Goal: Check status: Check status

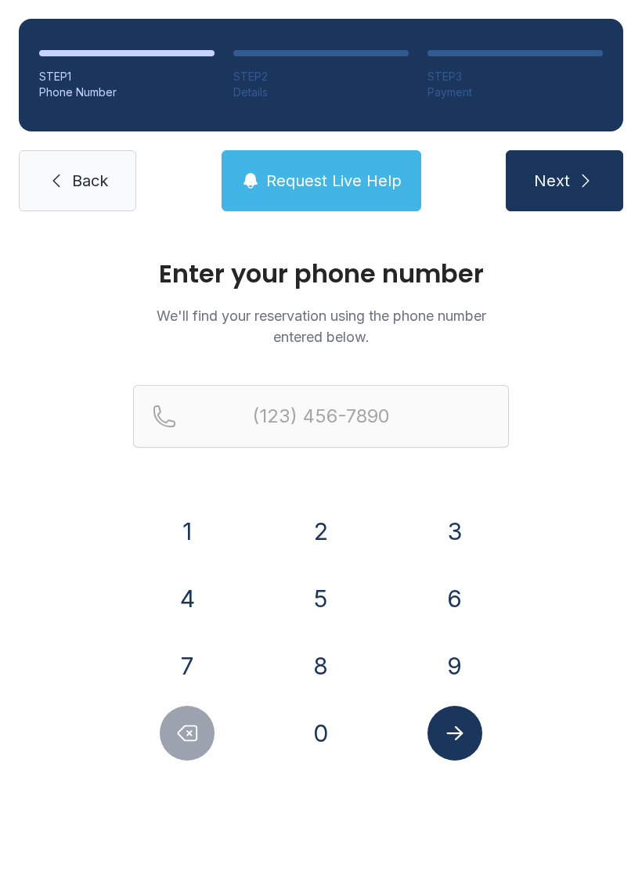
click at [178, 603] on button "4" at bounding box center [187, 598] width 55 height 55
click at [306, 612] on button "5" at bounding box center [320, 598] width 55 height 55
click at [307, 664] on button "8" at bounding box center [320, 665] width 55 height 55
click at [318, 529] on button "2" at bounding box center [320, 531] width 55 height 55
click at [460, 665] on button "9" at bounding box center [454, 665] width 55 height 55
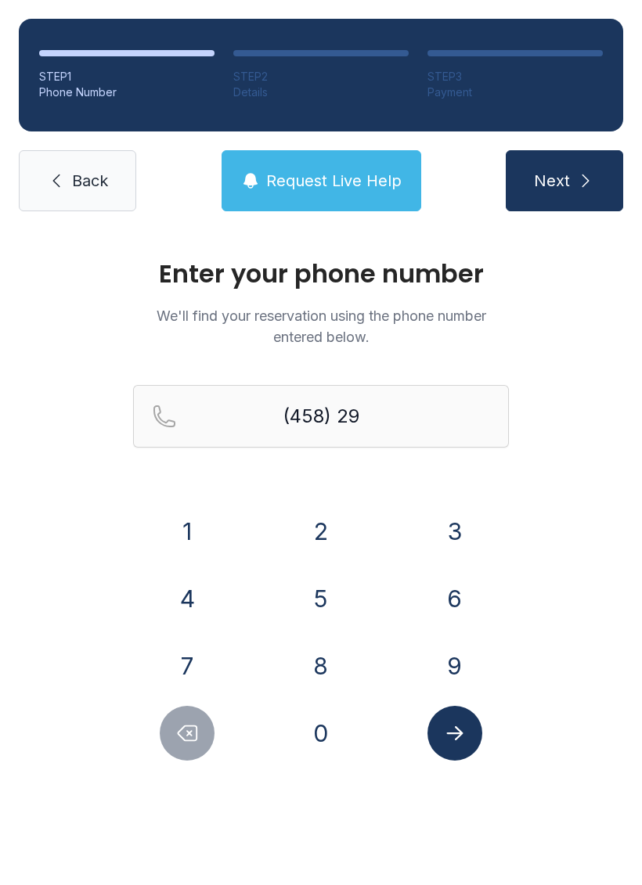
click at [326, 530] on button "2" at bounding box center [320, 531] width 55 height 55
click at [446, 671] on button "9" at bounding box center [454, 665] width 55 height 55
click at [195, 528] on button "1" at bounding box center [187, 531] width 55 height 55
click at [335, 613] on button "5" at bounding box center [320, 598] width 55 height 55
click at [308, 670] on button "8" at bounding box center [320, 665] width 55 height 55
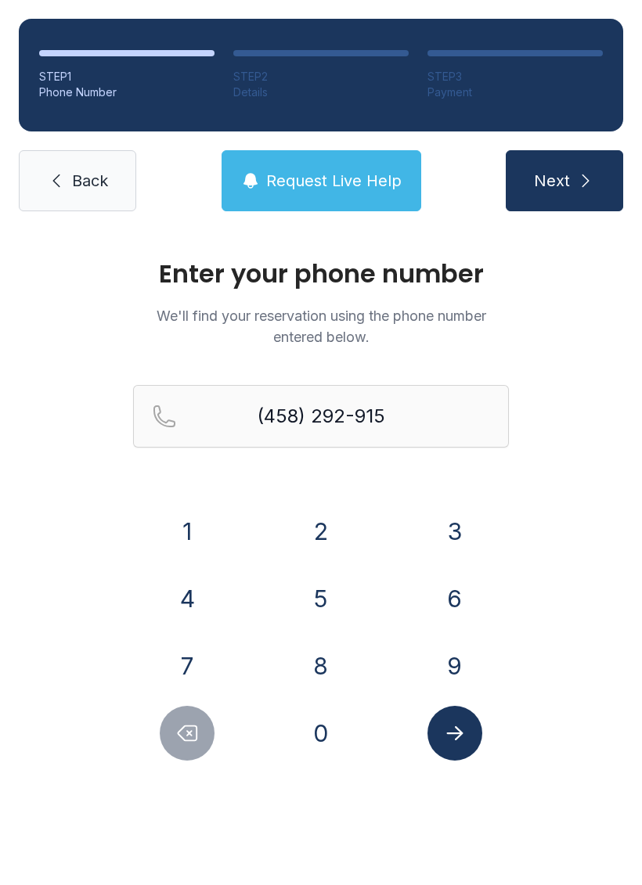
type input "[PHONE_NUMBER]"
click at [449, 735] on icon "Submit lookup form" at bounding box center [454, 732] width 23 height 23
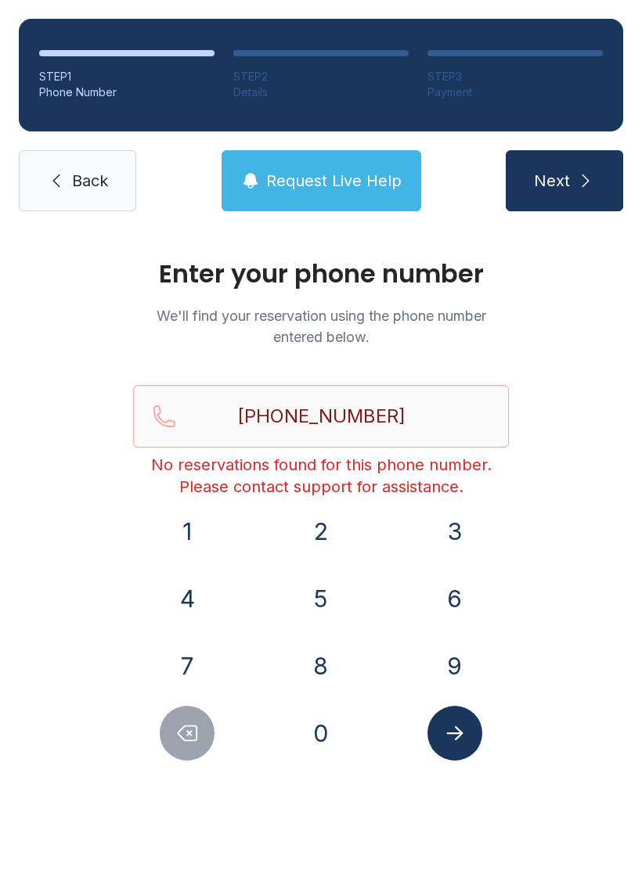
click at [77, 188] on span "Back" at bounding box center [90, 181] width 36 height 22
